Goal: Check status: Check status

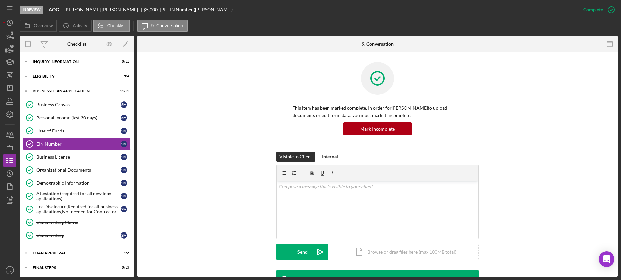
scroll to position [123, 0]
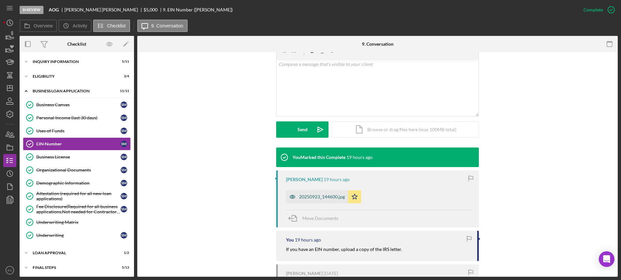
click at [318, 196] on div "20250923_144600.jpg" at bounding box center [322, 196] width 46 height 5
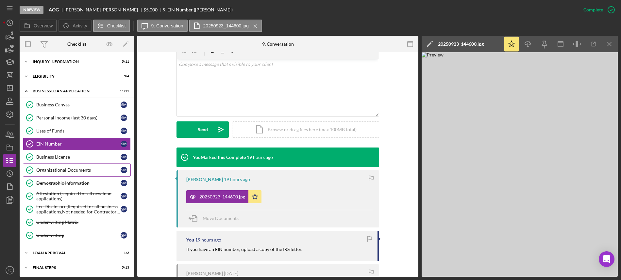
scroll to position [17, 0]
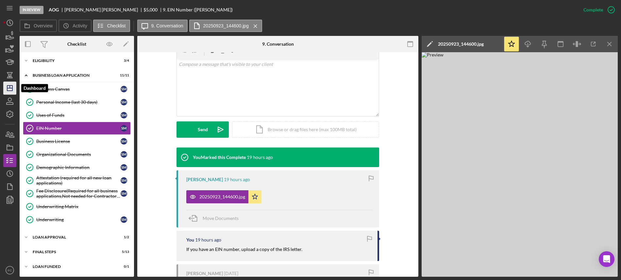
click at [8, 91] on polygon "button" at bounding box center [9, 88] width 5 height 5
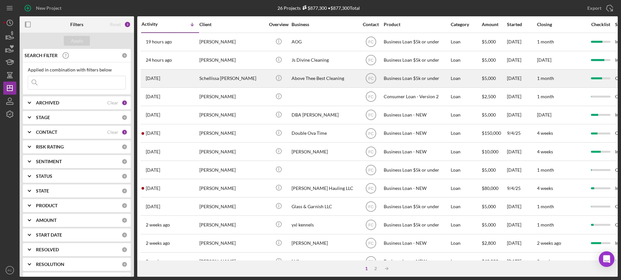
click at [237, 75] on div "Schellissa [PERSON_NAME]" at bounding box center [231, 78] width 65 height 17
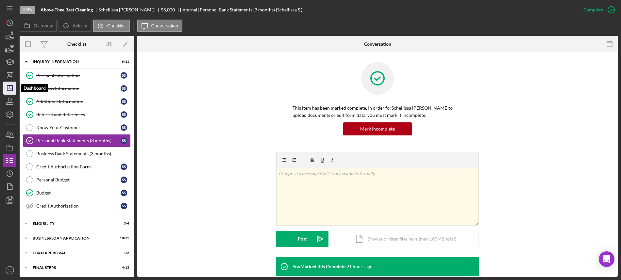
click at [9, 86] on polygon "button" at bounding box center [9, 88] width 5 height 5
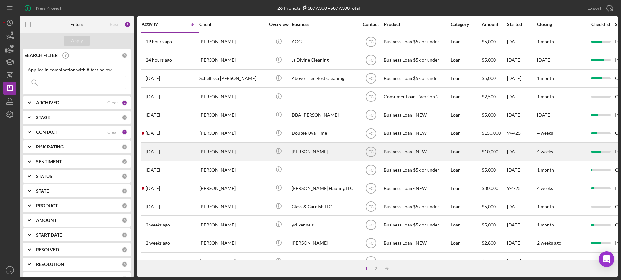
click at [219, 149] on div "[PERSON_NAME]" at bounding box center [231, 151] width 65 height 17
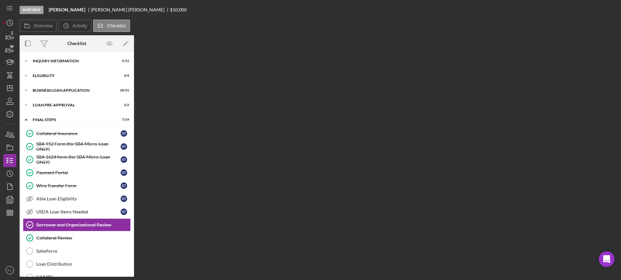
scroll to position [62, 0]
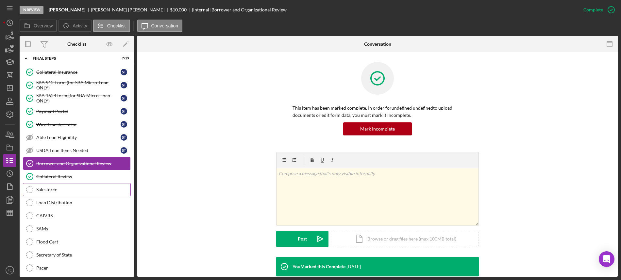
click at [64, 190] on div "Salesforce" at bounding box center [83, 189] width 94 height 5
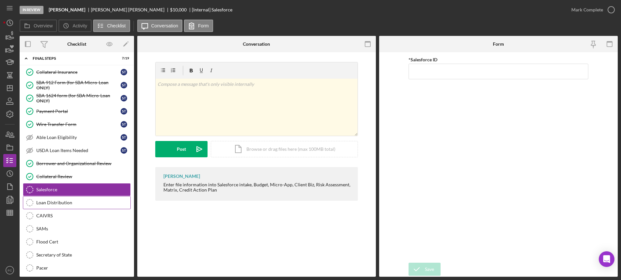
click at [68, 205] on div "Loan Distribution" at bounding box center [83, 202] width 94 height 5
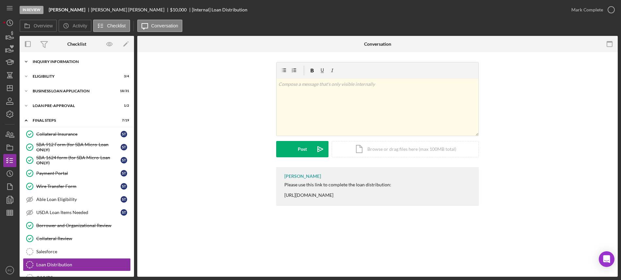
click at [59, 65] on div "Icon/Expander INQUIRY INFORMATION 5 / 11" at bounding box center [77, 61] width 114 height 13
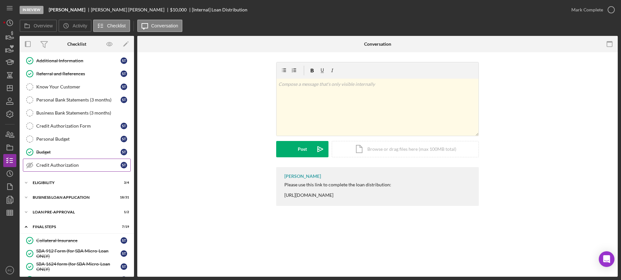
scroll to position [82, 0]
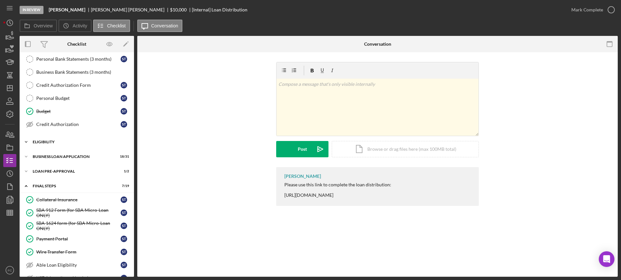
click at [55, 147] on div "Icon/Expander ELIGIBILITY 3 / 4" at bounding box center [77, 142] width 114 height 13
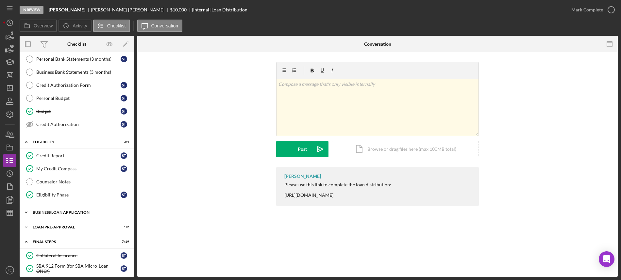
click at [57, 212] on div "Icon/Expander BUSINESS LOAN APPLICATION 18 / 31" at bounding box center [77, 212] width 114 height 13
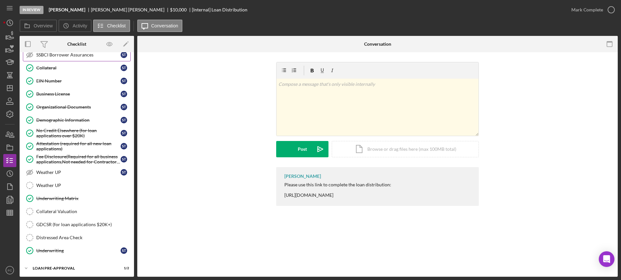
scroll to position [490, 0]
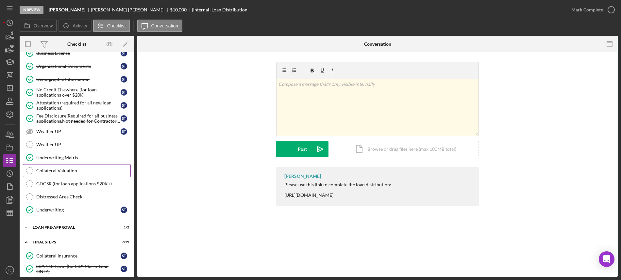
click at [74, 174] on div "Collateral Valuation" at bounding box center [83, 170] width 94 height 5
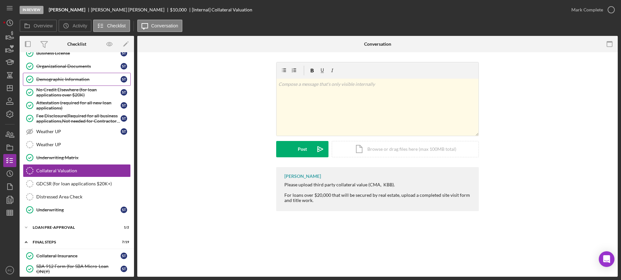
scroll to position [449, 0]
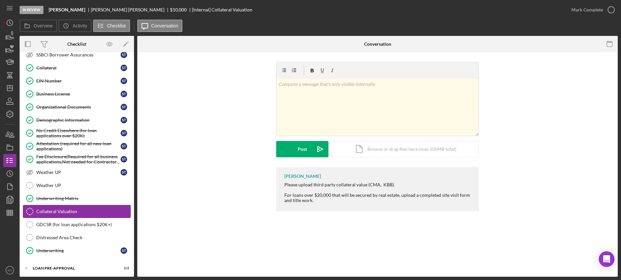
click at [82, 214] on div "Collateral Valuation" at bounding box center [83, 211] width 94 height 5
click at [610, 10] on icon "button" at bounding box center [611, 10] width 16 height 16
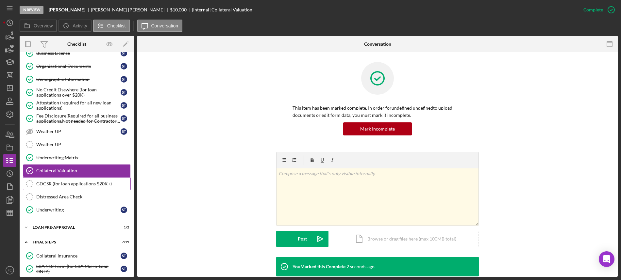
scroll to position [531, 0]
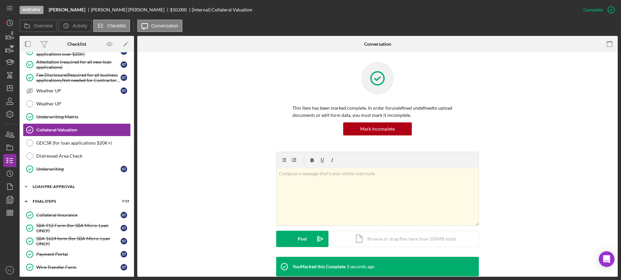
click at [69, 189] on div "LOAN PRE-APPROVAL" at bounding box center [79, 187] width 93 height 4
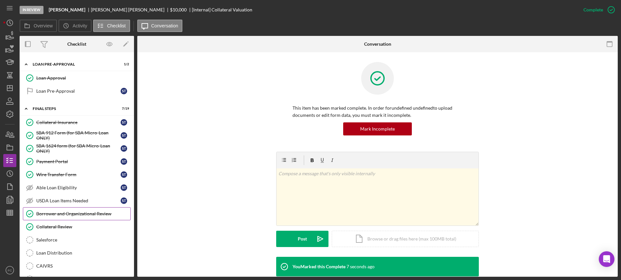
scroll to position [694, 0]
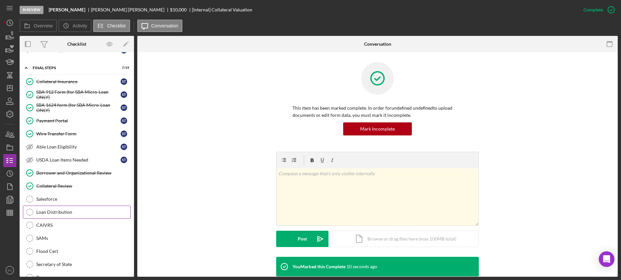
click at [78, 215] on div "Loan Distribution" at bounding box center [83, 212] width 94 height 5
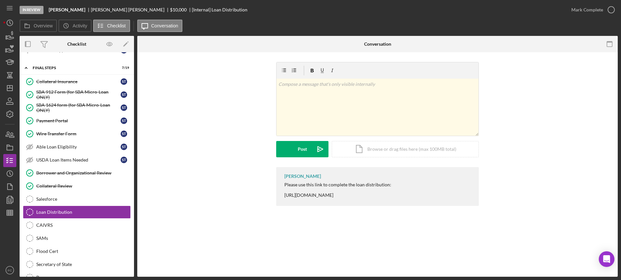
drag, startPoint x: 282, startPoint y: 196, endPoint x: 425, endPoint y: 194, distance: 143.2
click at [425, 194] on div "[PERSON_NAME] Please use this link to complete the loan distribution: [URL][DOM…" at bounding box center [377, 186] width 203 height 39
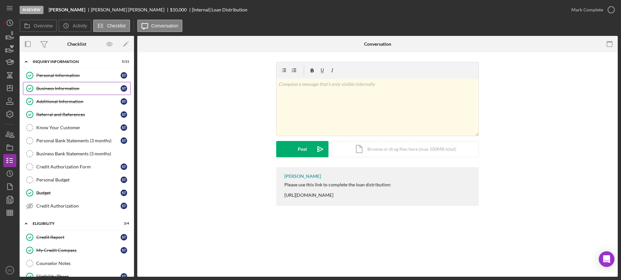
click at [57, 88] on div "Business Information" at bounding box center [78, 88] width 84 height 5
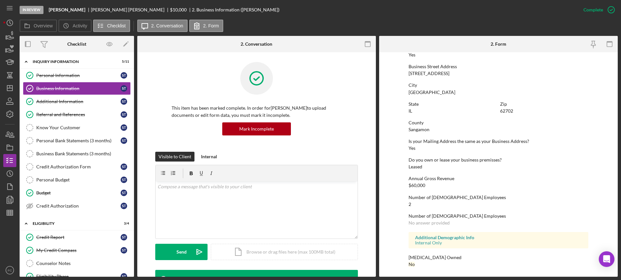
scroll to position [227, 0]
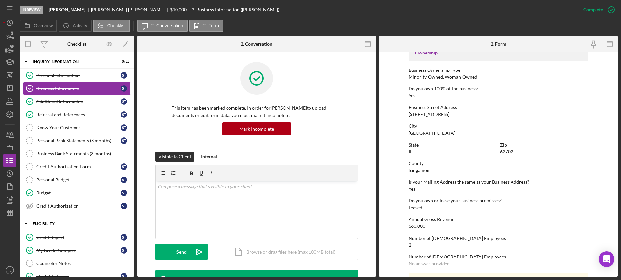
click at [66, 220] on div "Icon/Expander ELIGIBILITY 3 / 4" at bounding box center [77, 223] width 114 height 13
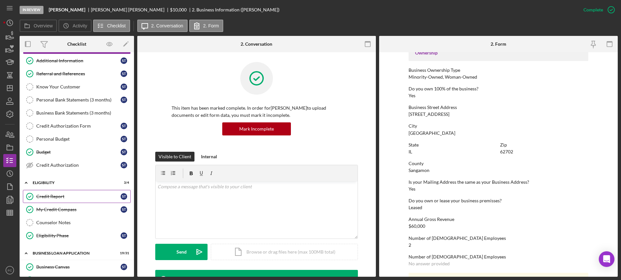
click at [64, 199] on div "Credit Report" at bounding box center [78, 196] width 84 height 5
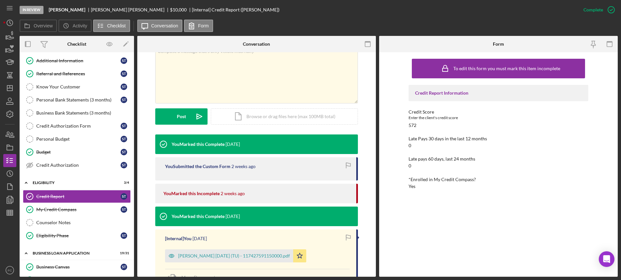
scroll to position [163, 0]
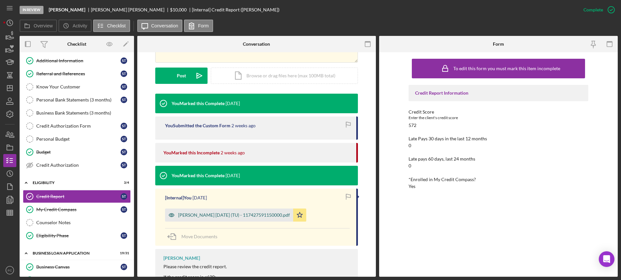
click at [208, 215] on div "[PERSON_NAME] [DATE] (TU) - 117427591150000.pdf" at bounding box center [234, 215] width 112 height 5
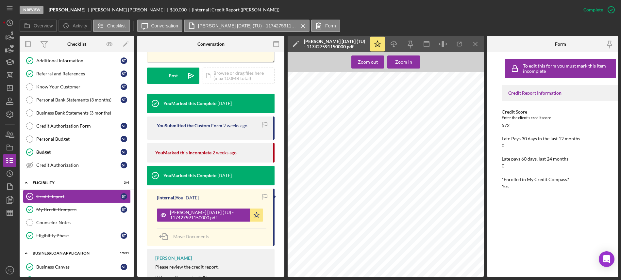
scroll to position [0, 0]
click at [394, 44] on icon "Icon/Download" at bounding box center [394, 44] width 15 height 15
drag, startPoint x: 48, startPoint y: 8, endPoint x: 81, endPoint y: 7, distance: 33.3
click at [81, 7] on div "In Review [PERSON_NAME] [PERSON_NAME] $10,000 $10,000 [Internal] Credit Report …" at bounding box center [298, 10] width 557 height 20
copy b "[PERSON_NAME]"
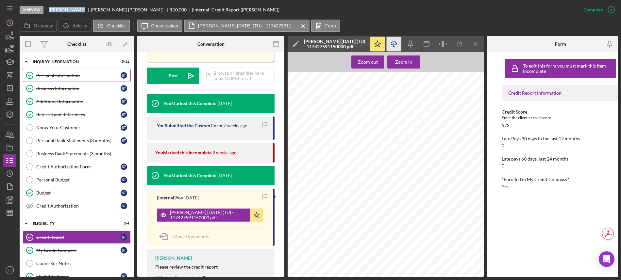
click at [56, 71] on link "Personal Information Personal Information S T" at bounding box center [77, 75] width 108 height 13
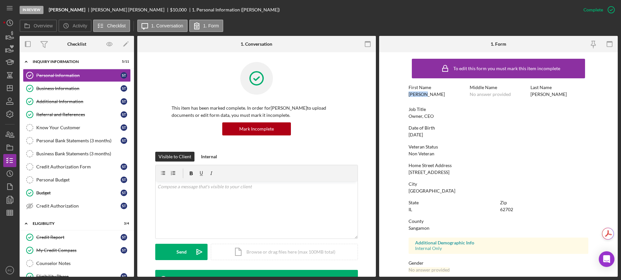
drag, startPoint x: 407, startPoint y: 93, endPoint x: 426, endPoint y: 95, distance: 19.4
click at [426, 95] on form "To edit this form you must mark this item incomplete First Name [PERSON_NAME] M…" at bounding box center [498, 164] width 239 height 225
copy div "[PERSON_NAME]"
drag, startPoint x: 530, startPoint y: 94, endPoint x: 547, endPoint y: 95, distance: 16.4
click at [547, 95] on div "First Name [PERSON_NAME] Middle Name No answer provided Last Name [PERSON_NAME]" at bounding box center [499, 94] width 180 height 19
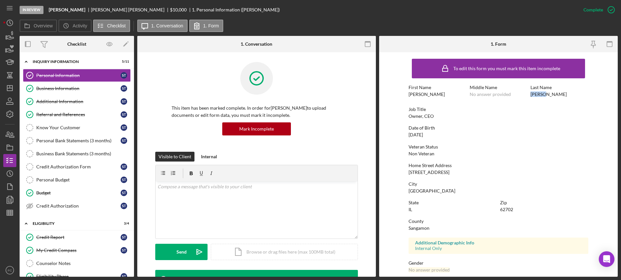
copy div "[PERSON_NAME]"
drag, startPoint x: 82, startPoint y: 89, endPoint x: 261, endPoint y: 135, distance: 185.2
click at [82, 89] on div "Business Information" at bounding box center [78, 88] width 84 height 5
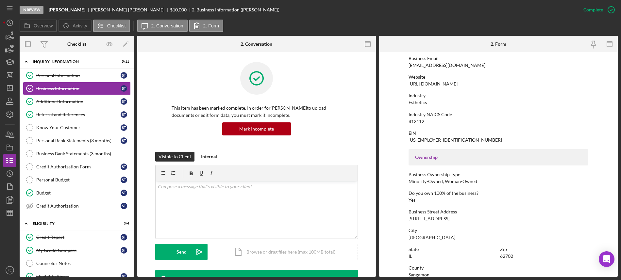
scroll to position [163, 0]
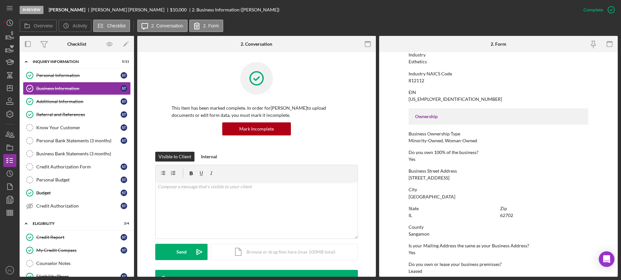
drag, startPoint x: 408, startPoint y: 178, endPoint x: 448, endPoint y: 180, distance: 40.2
click at [448, 180] on div "Business Street Address [STREET_ADDRESS]" at bounding box center [499, 175] width 180 height 12
copy div "[STREET_ADDRESS]"
drag, startPoint x: 407, startPoint y: 196, endPoint x: 430, endPoint y: 198, distance: 23.6
click at [430, 198] on form "To edit this form you must mark this item incomplete Business Name [PERSON_NAME…" at bounding box center [498, 164] width 239 height 225
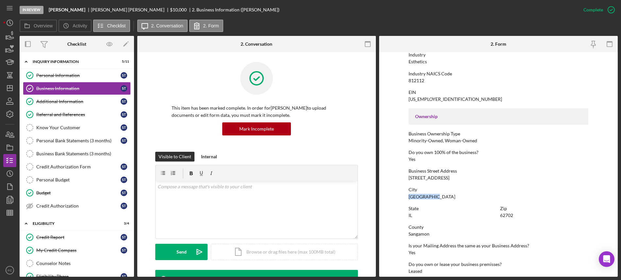
copy div "[GEOGRAPHIC_DATA]"
drag, startPoint x: 498, startPoint y: 216, endPoint x: 514, endPoint y: 216, distance: 15.7
click at [514, 216] on div "State [US_STATE] Zip 62702" at bounding box center [499, 215] width 180 height 19
copy div "62702"
drag, startPoint x: 409, startPoint y: 235, endPoint x: 426, endPoint y: 234, distance: 17.1
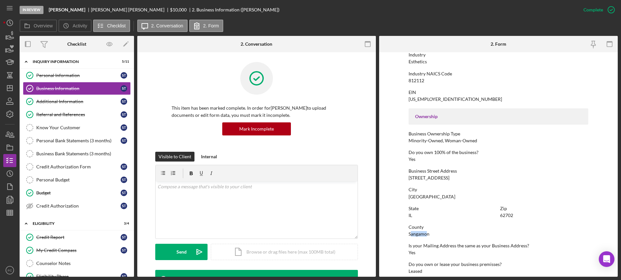
click at [426, 234] on div "Sangamon" at bounding box center [419, 234] width 21 height 5
click at [401, 236] on form "To edit this form you must mark this item incomplete Business Name [PERSON_NAME…" at bounding box center [498, 164] width 239 height 225
drag, startPoint x: 408, startPoint y: 236, endPoint x: 427, endPoint y: 235, distance: 19.6
click at [427, 235] on div "Sangamon" at bounding box center [419, 234] width 21 height 5
copy div "Sangamon"
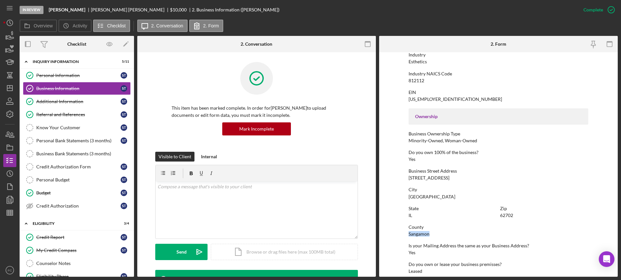
scroll to position [82, 0]
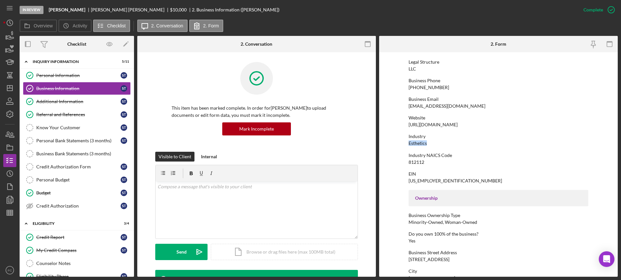
drag, startPoint x: 408, startPoint y: 144, endPoint x: 425, endPoint y: 145, distance: 17.4
click at [425, 145] on div "Esthetics" at bounding box center [418, 143] width 18 height 5
copy div "Esthetics"
click at [503, 235] on div "Do you own 100% of the business?" at bounding box center [499, 234] width 180 height 5
drag, startPoint x: 84, startPoint y: 10, endPoint x: 116, endPoint y: 9, distance: 32.4
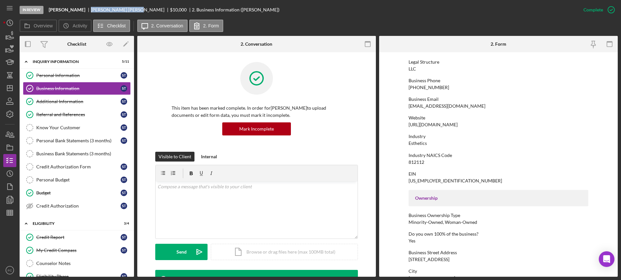
click at [116, 9] on div "[PERSON_NAME]" at bounding box center [130, 9] width 79 height 5
copy div "[PERSON_NAME]"
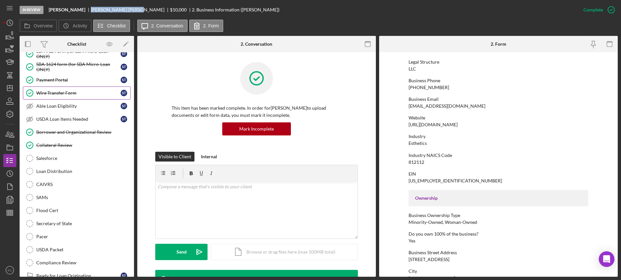
scroll to position [694, 0]
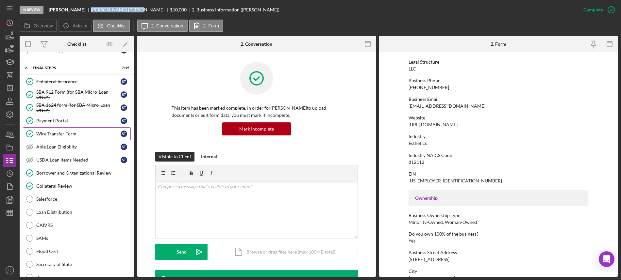
click at [56, 137] on div "Wire Transfer Form" at bounding box center [78, 133] width 84 height 5
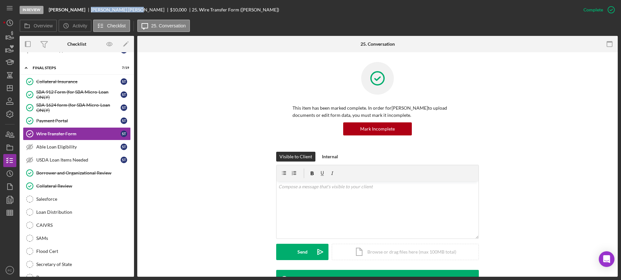
scroll to position [123, 0]
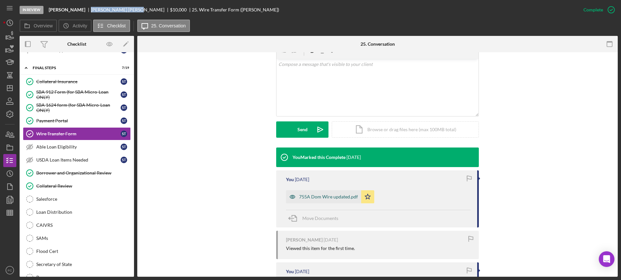
click at [306, 198] on div "755A Dom Wire updated.pdf" at bounding box center [328, 196] width 59 height 5
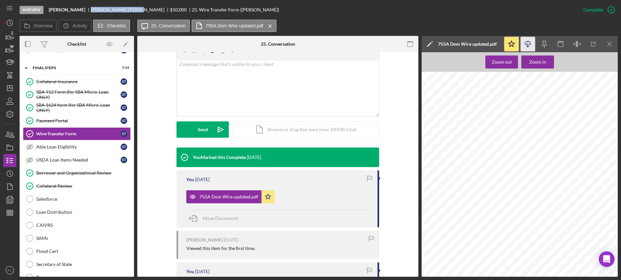
click at [527, 48] on icon "Icon/Download" at bounding box center [528, 44] width 15 height 15
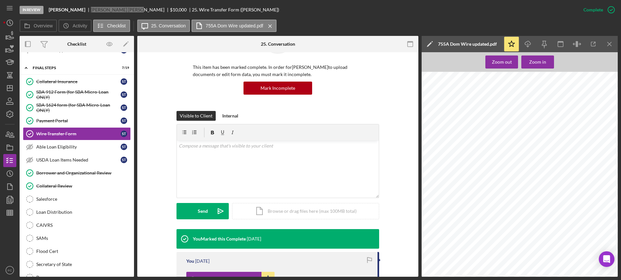
scroll to position [0, 0]
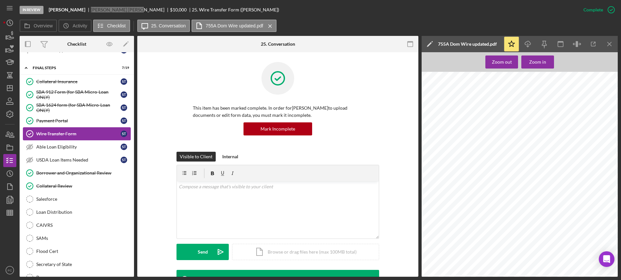
click at [68, 138] on link "Wire Transfer Form Wire Transfer Form S T" at bounding box center [77, 133] width 108 height 13
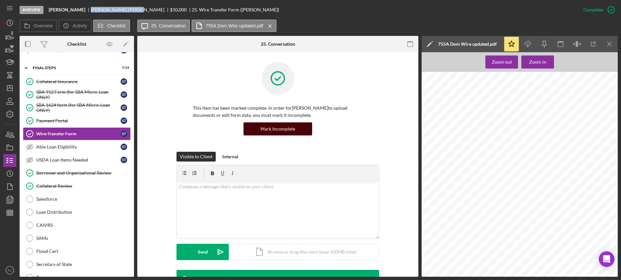
click at [262, 125] on div "Mark Incomplete" at bounding box center [277, 129] width 35 height 13
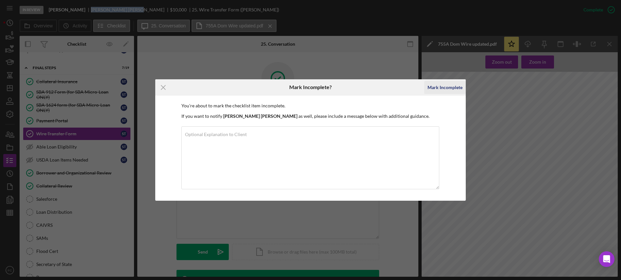
click at [439, 88] on div "Mark Incomplete" at bounding box center [444, 87] width 35 height 13
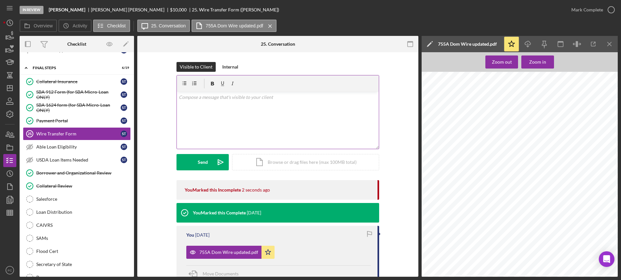
click at [228, 113] on div "v Color teal Color pink Remove color Add row above Add row below Add column bef…" at bounding box center [278, 120] width 202 height 57
click at [195, 163] on button "Send Icon/icon-invite-send" at bounding box center [202, 162] width 52 height 16
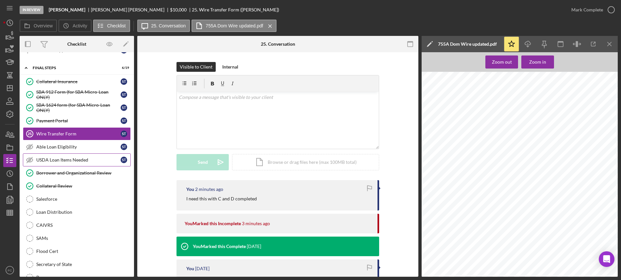
scroll to position [735, 0]
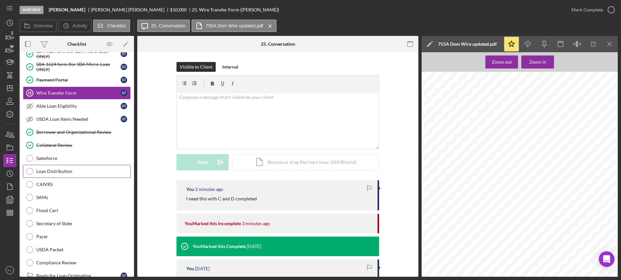
click at [75, 174] on div "Loan Distribution" at bounding box center [83, 171] width 94 height 5
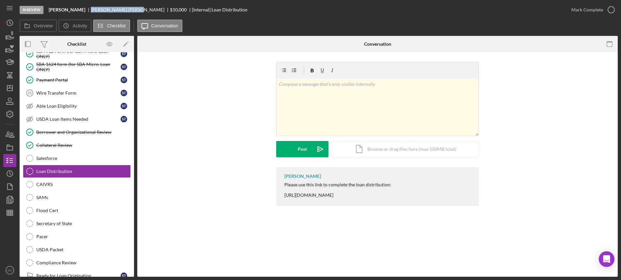
drag, startPoint x: 83, startPoint y: 10, endPoint x: 116, endPoint y: 10, distance: 33.0
click at [116, 10] on div "[PERSON_NAME] [PERSON_NAME] $10,000 $10,000 [Internal] Loan Distribution" at bounding box center [148, 9] width 199 height 5
copy div "[PERSON_NAME]"
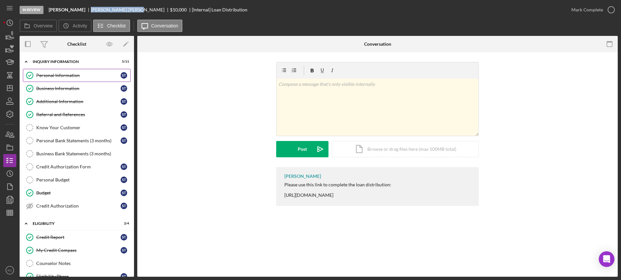
click at [61, 74] on div "Personal Information" at bounding box center [78, 75] width 84 height 5
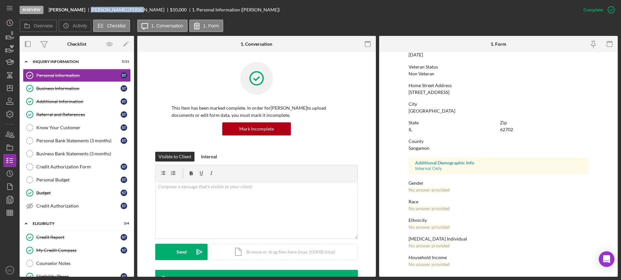
scroll to position [39, 0]
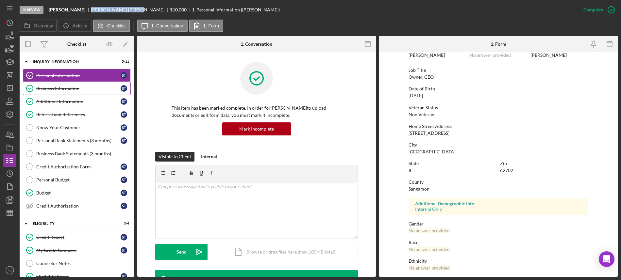
click at [70, 92] on link "Business Information Business Information S T" at bounding box center [77, 88] width 108 height 13
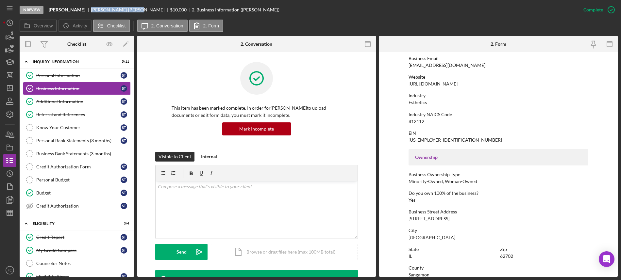
scroll to position [163, 0]
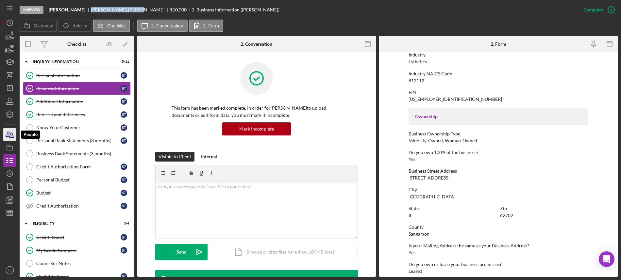
drag, startPoint x: 9, startPoint y: 135, endPoint x: 14, endPoint y: 131, distance: 6.3
click at [10, 135] on icon "button" at bounding box center [10, 134] width 16 height 16
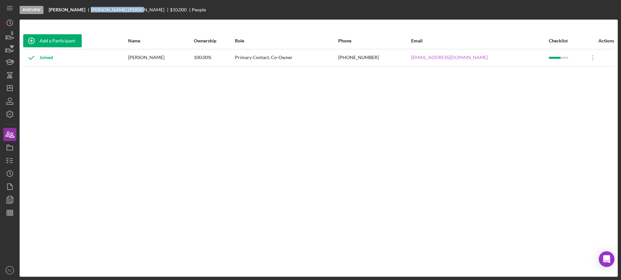
click at [444, 59] on link "[EMAIL_ADDRESS][DOMAIN_NAME]" at bounding box center [449, 57] width 77 height 5
drag, startPoint x: 439, startPoint y: 59, endPoint x: 491, endPoint y: 58, distance: 52.3
click at [491, 58] on tr "Joined [PERSON_NAME] 100.00% Primary Contact, Co-Owner [PHONE_NUMBER] [EMAIL_AD…" at bounding box center [319, 57] width 592 height 17
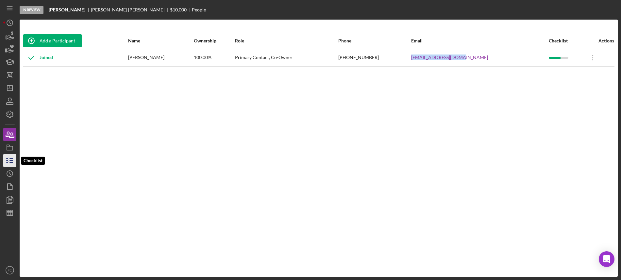
click at [11, 159] on icon "button" at bounding box center [10, 161] width 16 height 16
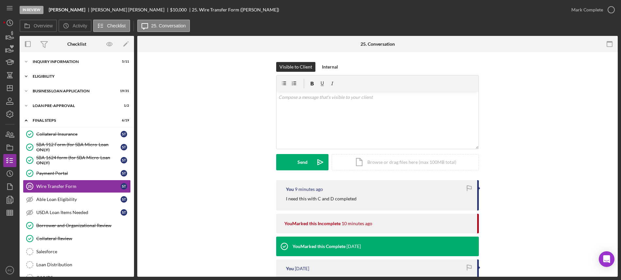
click at [54, 79] on div "Icon/Expander ELIGIBILITY 3 / 4" at bounding box center [77, 76] width 114 height 13
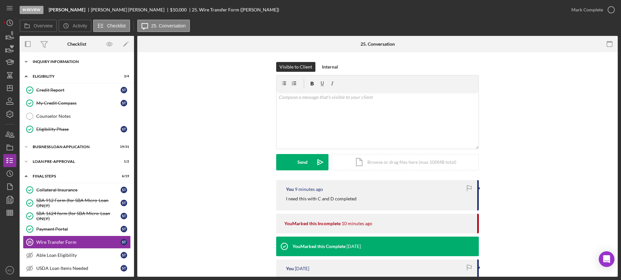
click at [59, 63] on div "INQUIRY INFORMATION" at bounding box center [79, 62] width 93 height 4
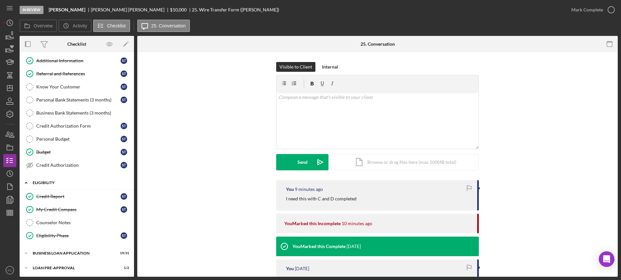
scroll to position [82, 0]
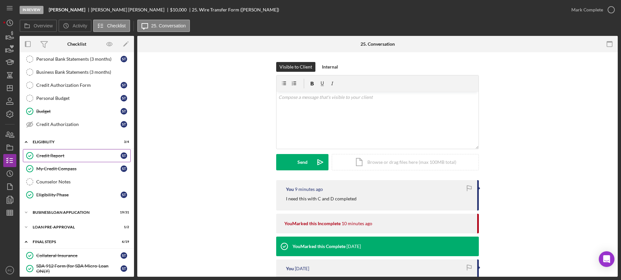
click at [71, 157] on div "Credit Report" at bounding box center [78, 155] width 84 height 5
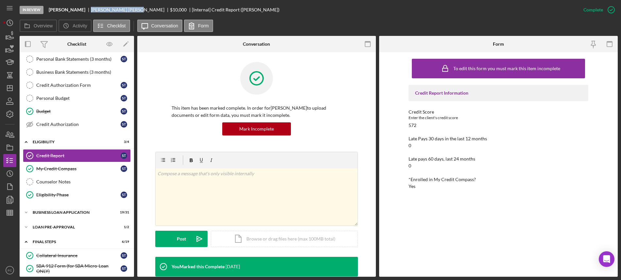
drag, startPoint x: 83, startPoint y: 8, endPoint x: 116, endPoint y: 9, distance: 33.7
click at [116, 9] on div "[PERSON_NAME] [PERSON_NAME] $10,000 $10,000 [Internal] Credit Report ([PERSON_N…" at bounding box center [164, 9] width 231 height 5
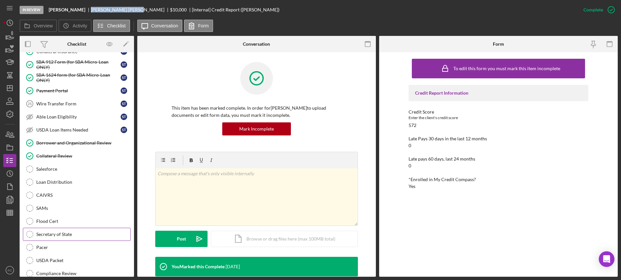
scroll to position [329, 0]
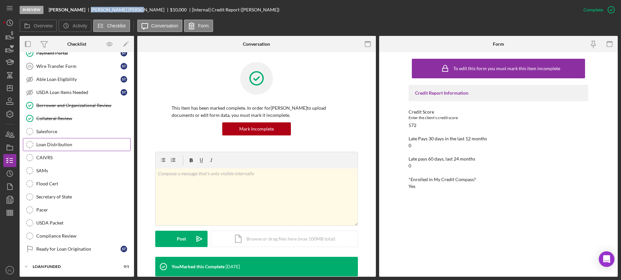
click at [68, 143] on div "Loan Distribution" at bounding box center [83, 144] width 94 height 5
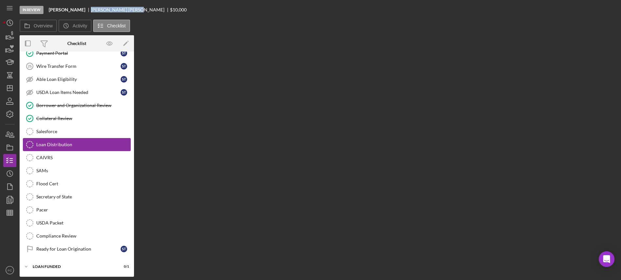
scroll to position [329, 0]
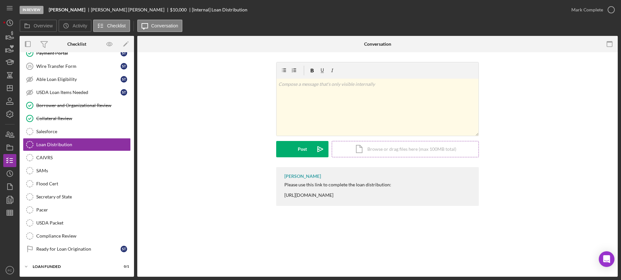
click at [392, 150] on div "Icon/Document Browse or drag files here (max 100MB total) Tap to choose files o…" at bounding box center [405, 149] width 147 height 16
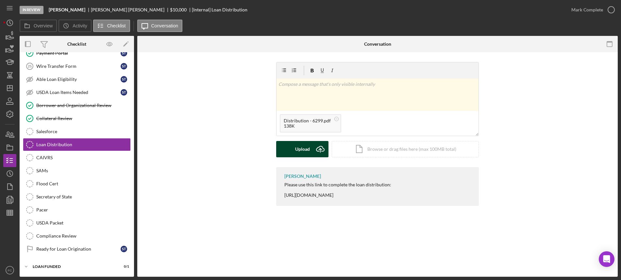
click at [293, 149] on button "Upload Icon/Upload" at bounding box center [302, 149] width 52 height 16
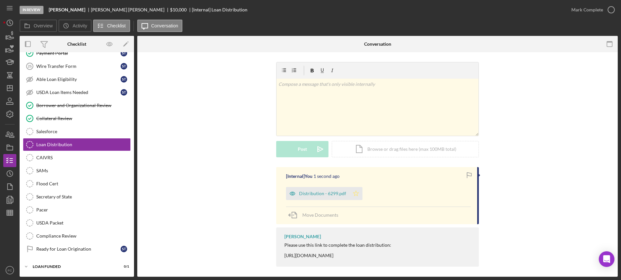
click at [355, 195] on polygon "button" at bounding box center [356, 193] width 6 height 5
click at [610, 11] on icon "button" at bounding box center [611, 10] width 16 height 16
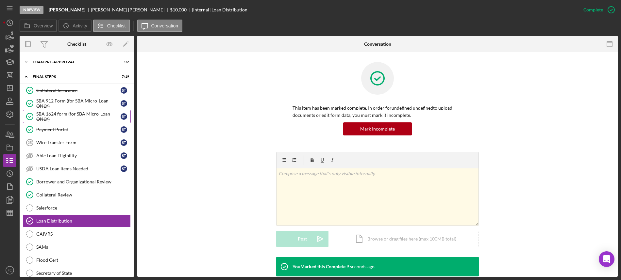
scroll to position [165, 0]
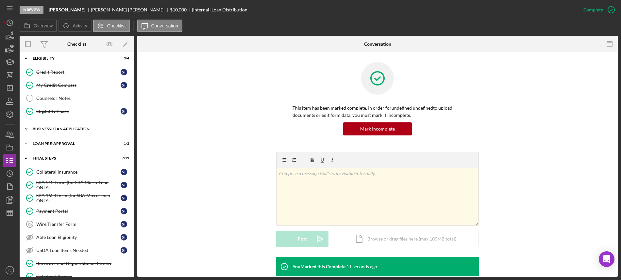
click at [71, 131] on div "BUSINESS LOAN APPLICATION" at bounding box center [79, 129] width 93 height 4
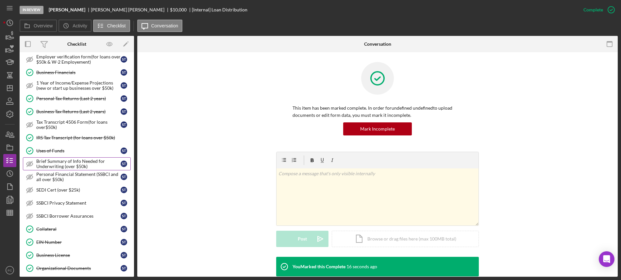
scroll to position [370, 0]
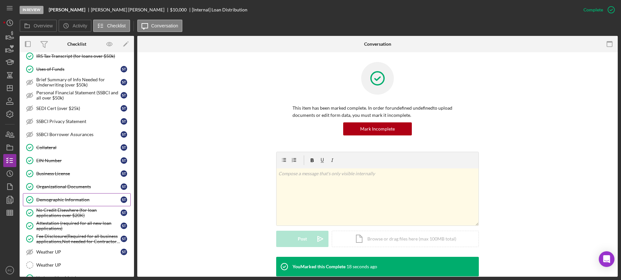
click at [61, 203] on div "Demographic Information" at bounding box center [78, 199] width 84 height 5
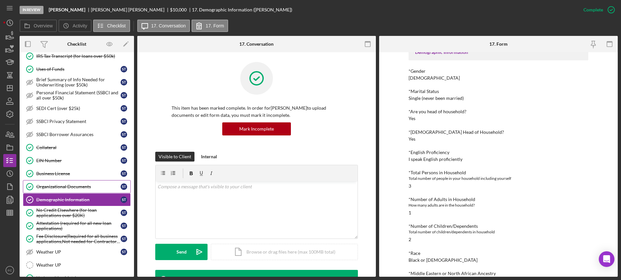
scroll to position [410, 0]
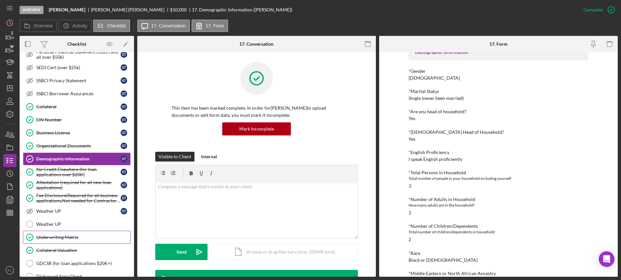
click at [49, 240] on div "Underwriting Matrix" at bounding box center [83, 237] width 94 height 5
